Goal: Information Seeking & Learning: Learn about a topic

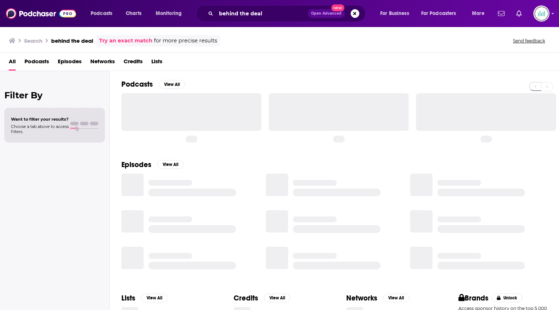
click at [309, 7] on div "behind the deal Open Advanced New" at bounding box center [280, 13] width 169 height 17
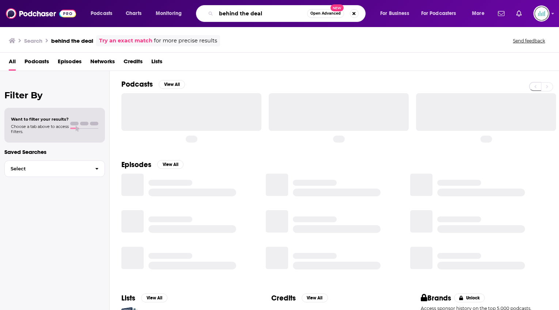
click at [282, 11] on input "behind the deal" at bounding box center [261, 14] width 91 height 12
paste input "Difference Talks podcasts"
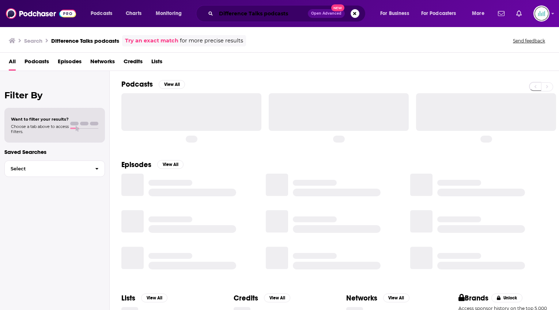
click at [278, 13] on input "Difference Talks podcasts" at bounding box center [262, 14] width 92 height 12
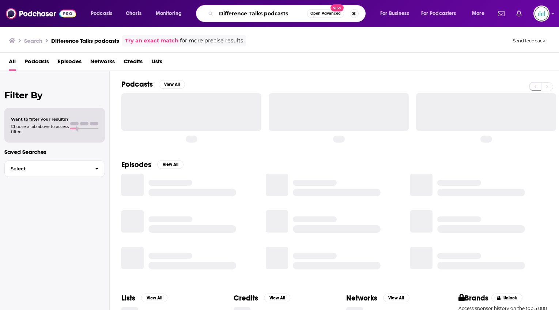
click at [278, 13] on input "Difference Talks podcasts" at bounding box center [261, 14] width 91 height 12
type input "Difference Talks"
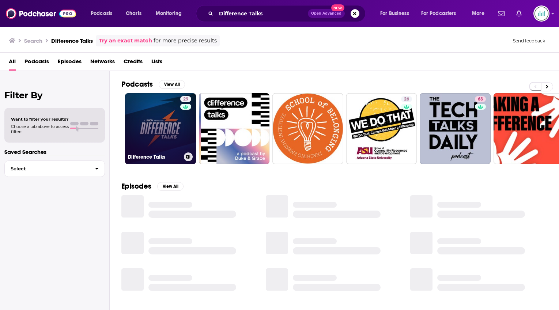
click at [155, 118] on link "29 Difference Talks" at bounding box center [160, 128] width 71 height 71
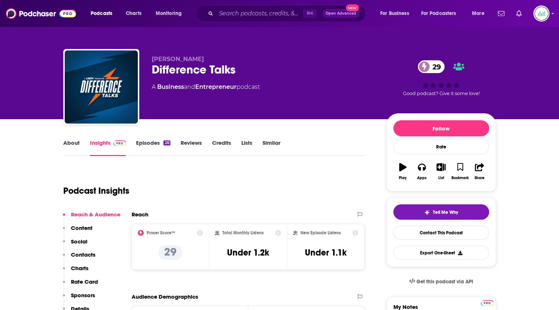
scroll to position [3, 0]
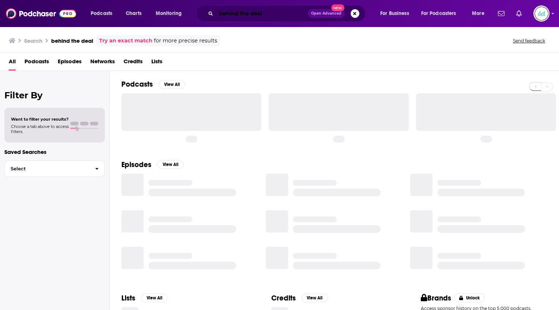
click at [272, 9] on input "behind the deal" at bounding box center [262, 14] width 92 height 12
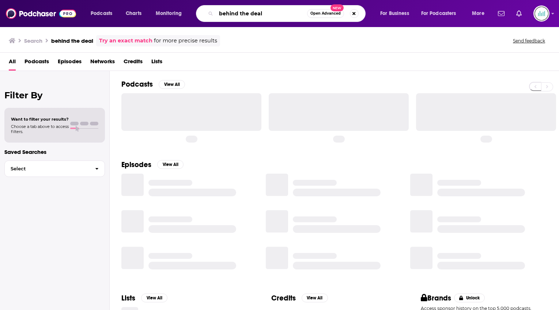
click at [272, 9] on input "behind the deal" at bounding box center [261, 14] width 91 height 12
paste input "FranklinCovey’s On Leadership"
type input "FranklinCovey’s On Leadership"
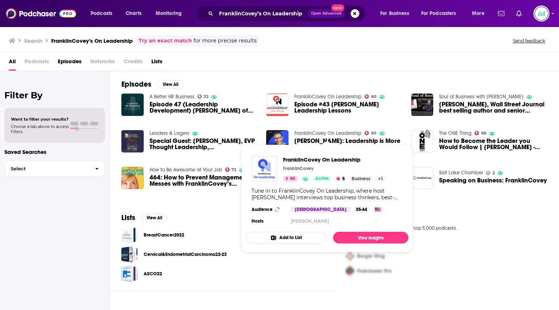
click at [301, 133] on link "FranklinCovey On Leadership" at bounding box center [327, 133] width 67 height 6
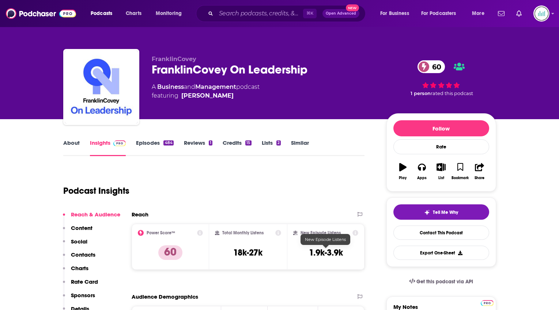
click at [317, 252] on h3 "1.9k-3.9k" at bounding box center [326, 252] width 34 height 11
copy div "1.9k-3.9k Export One-Sheet"
